Goal: Information Seeking & Learning: Learn about a topic

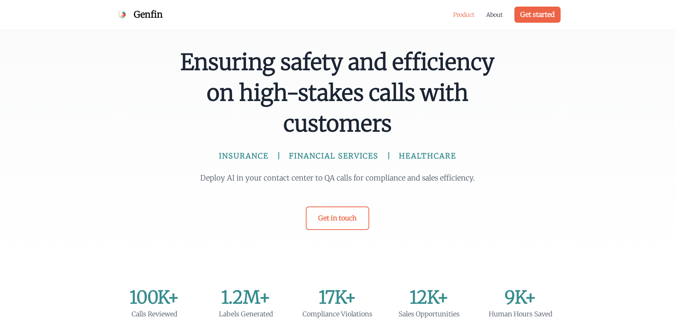
click at [457, 14] on link "Product" at bounding box center [463, 14] width 21 height 9
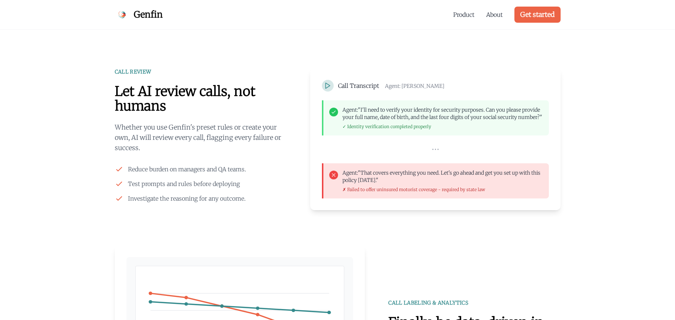
scroll to position [573, 0]
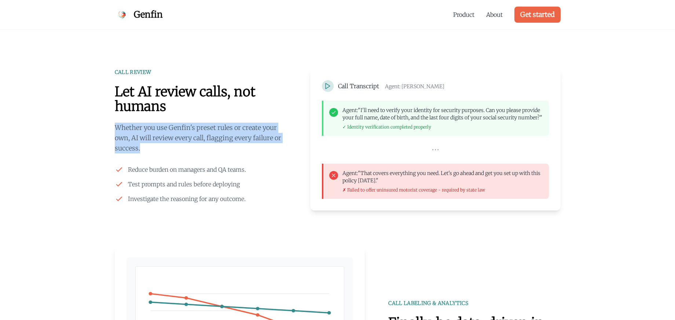
drag, startPoint x: 148, startPoint y: 124, endPoint x: 196, endPoint y: 153, distance: 56.2
click at [192, 151] on p "Whether you use Genfin's preset rules or create your own, AI will review every …" at bounding box center [201, 138] width 172 height 31
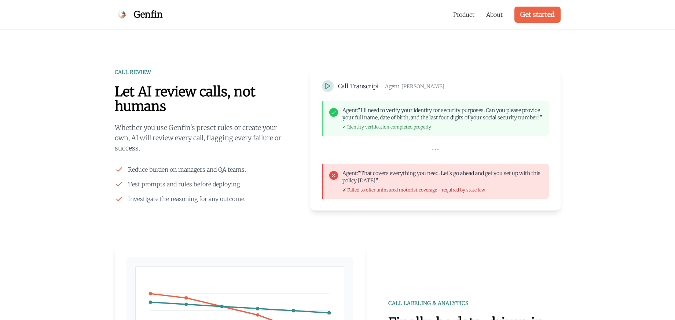
click at [208, 155] on div "CALL REVIEW Let AI review calls, not humans Whether you use Genfin's preset rul…" at bounding box center [201, 136] width 172 height 135
click at [203, 163] on div "CALL REVIEW Let AI review calls, not humans Whether you use Genfin's preset rul…" at bounding box center [201, 136] width 172 height 135
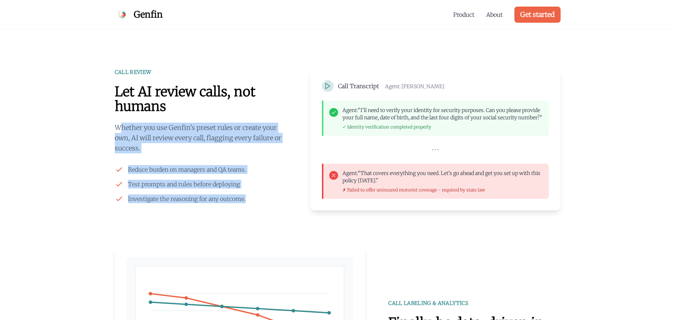
drag, startPoint x: 119, startPoint y: 124, endPoint x: 261, endPoint y: 202, distance: 162.1
click at [260, 201] on div "CALL REVIEW Let AI review calls, not humans Whether you use Genfin's preset rul…" at bounding box center [201, 136] width 172 height 135
click at [263, 202] on li "Investigate the reasoning for any outcome." at bounding box center [201, 199] width 172 height 9
drag, startPoint x: 263, startPoint y: 202, endPoint x: 67, endPoint y: 106, distance: 217.8
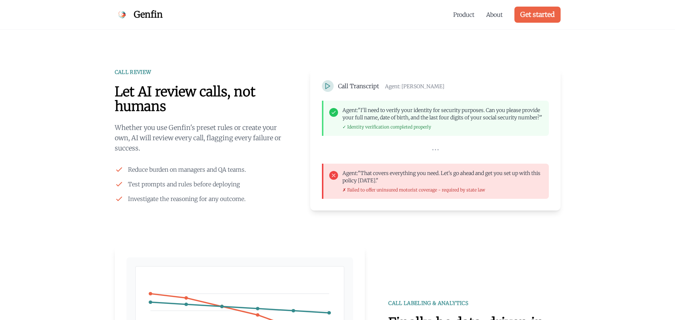
click at [160, 110] on h2 "Let AI review calls, not humans" at bounding box center [201, 99] width 172 height 29
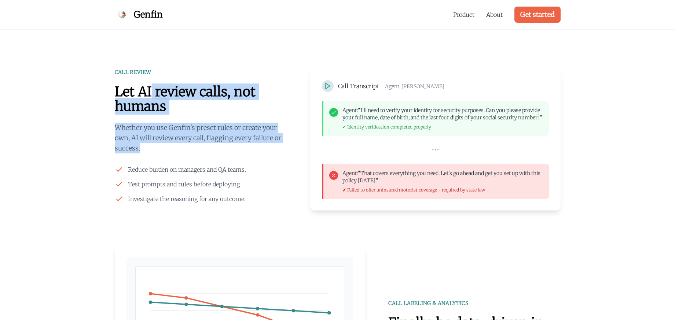
drag, startPoint x: 151, startPoint y: 91, endPoint x: 223, endPoint y: 151, distance: 93.7
click at [223, 151] on div "CALL REVIEW Let AI review calls, not humans Whether you use Genfin's preset rul…" at bounding box center [201, 136] width 172 height 135
click at [223, 151] on p "Whether you use Genfin's preset rules or create your own, AI will review every …" at bounding box center [201, 138] width 172 height 31
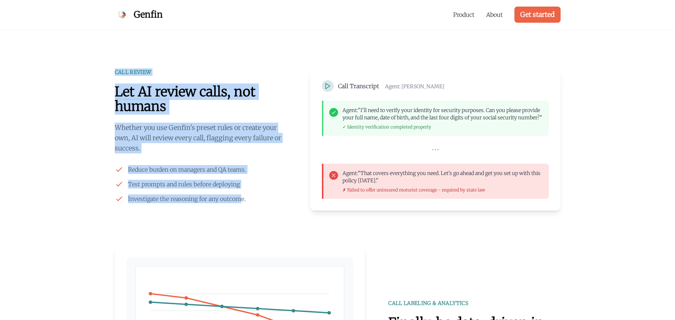
drag, startPoint x: 113, startPoint y: 68, endPoint x: 239, endPoint y: 202, distance: 184.2
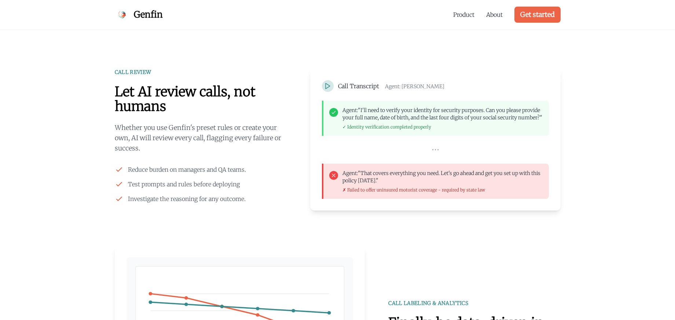
click at [245, 202] on span "Investigate the reasoning for any outcome." at bounding box center [187, 199] width 118 height 9
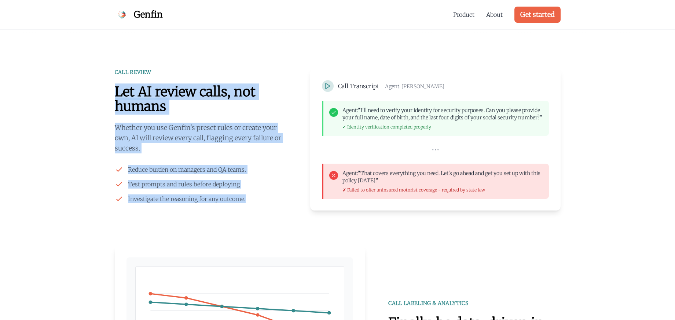
drag, startPoint x: 242, startPoint y: 199, endPoint x: 110, endPoint y: 82, distance: 176.1
click at [118, 92] on h2 "Let AI review calls, not humans" at bounding box center [201, 99] width 172 height 29
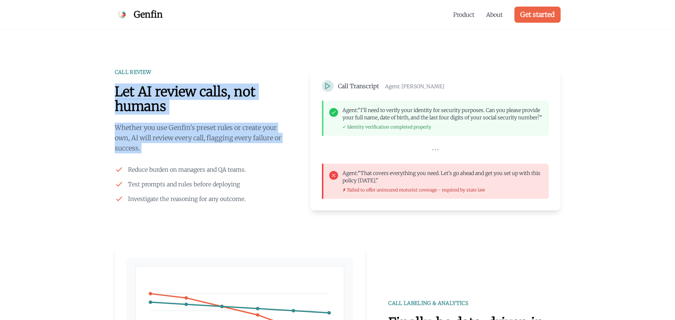
drag, startPoint x: 115, startPoint y: 89, endPoint x: 193, endPoint y: 159, distance: 104.7
click at [192, 158] on div "CALL REVIEW Let AI review calls, not humans Whether you use Genfin's preset rul…" at bounding box center [201, 136] width 172 height 135
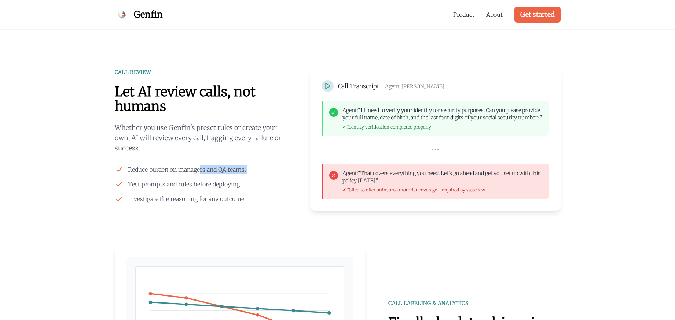
drag, startPoint x: 202, startPoint y: 168, endPoint x: 212, endPoint y: 180, distance: 15.6
click at [210, 179] on ul "Reduce burden on managers and QA teams. Test prompts and rules before deploying…" at bounding box center [201, 184] width 172 height 38
click at [459, 19] on div "Product About Get started" at bounding box center [506, 14] width 107 height 29
click at [460, 14] on link "Product" at bounding box center [463, 14] width 21 height 9
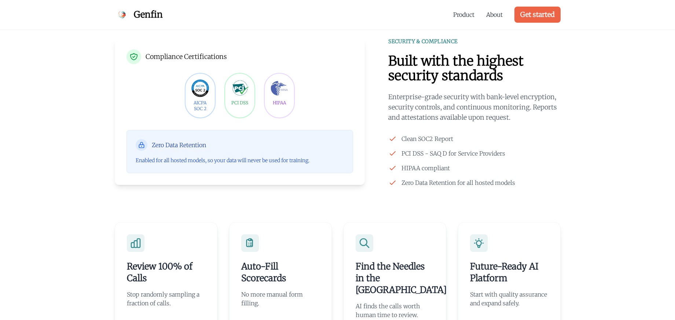
scroll to position [1348, 0]
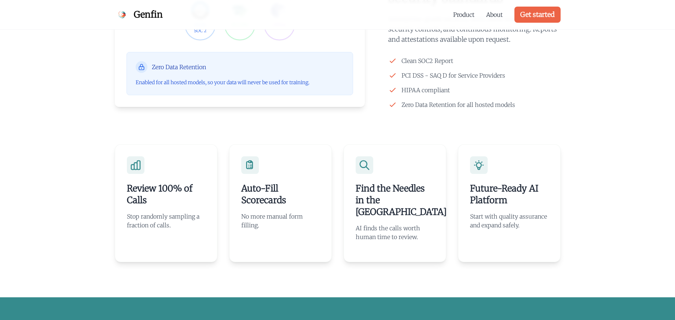
click at [109, 181] on div "Review 100% of Calls Stop randomly sampling a fraction of calls. Auto-Fill Scor…" at bounding box center [337, 203] width 469 height 188
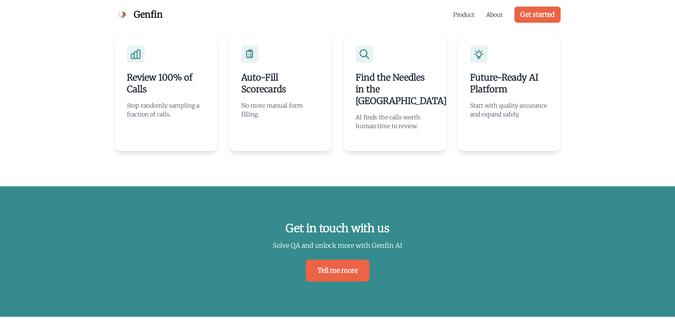
scroll to position [1459, 0]
click at [99, 186] on div "Get in touch with us Solve QA and unlock more with Genfin AI Tell me more" at bounding box center [337, 251] width 675 height 131
